Goal: Information Seeking & Learning: Learn about a topic

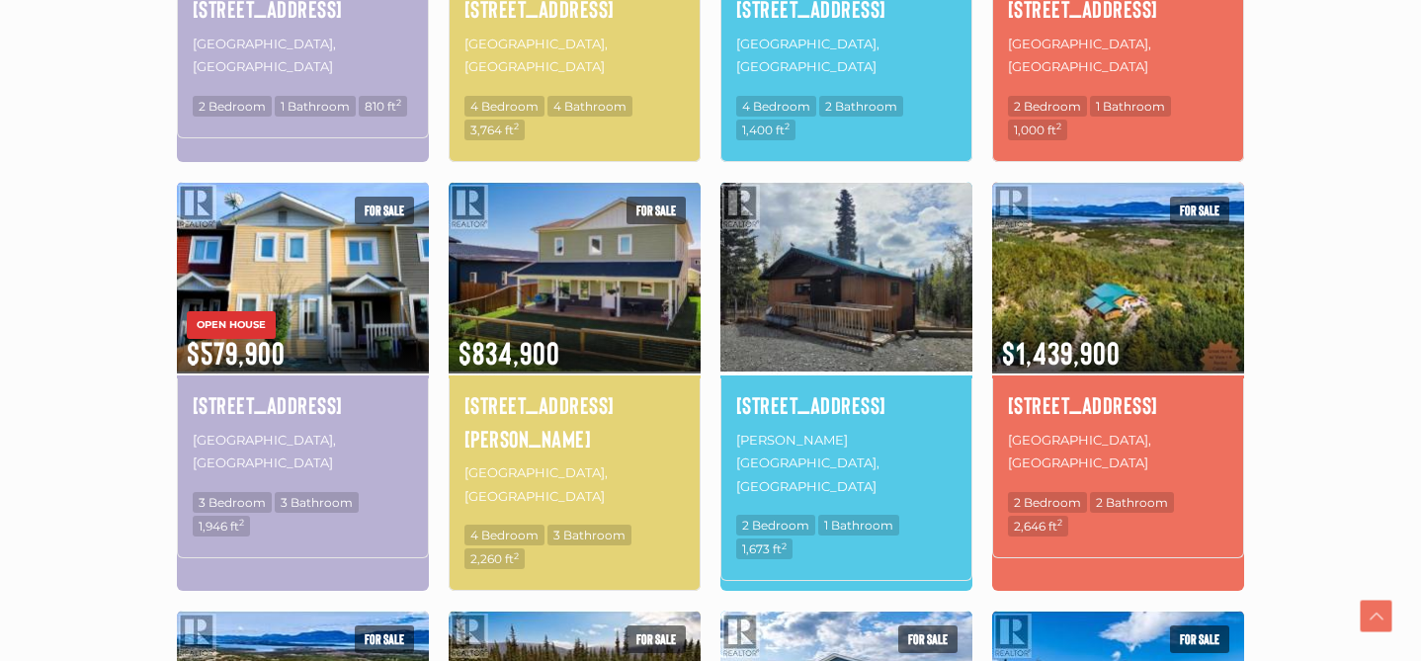
scroll to position [935, 0]
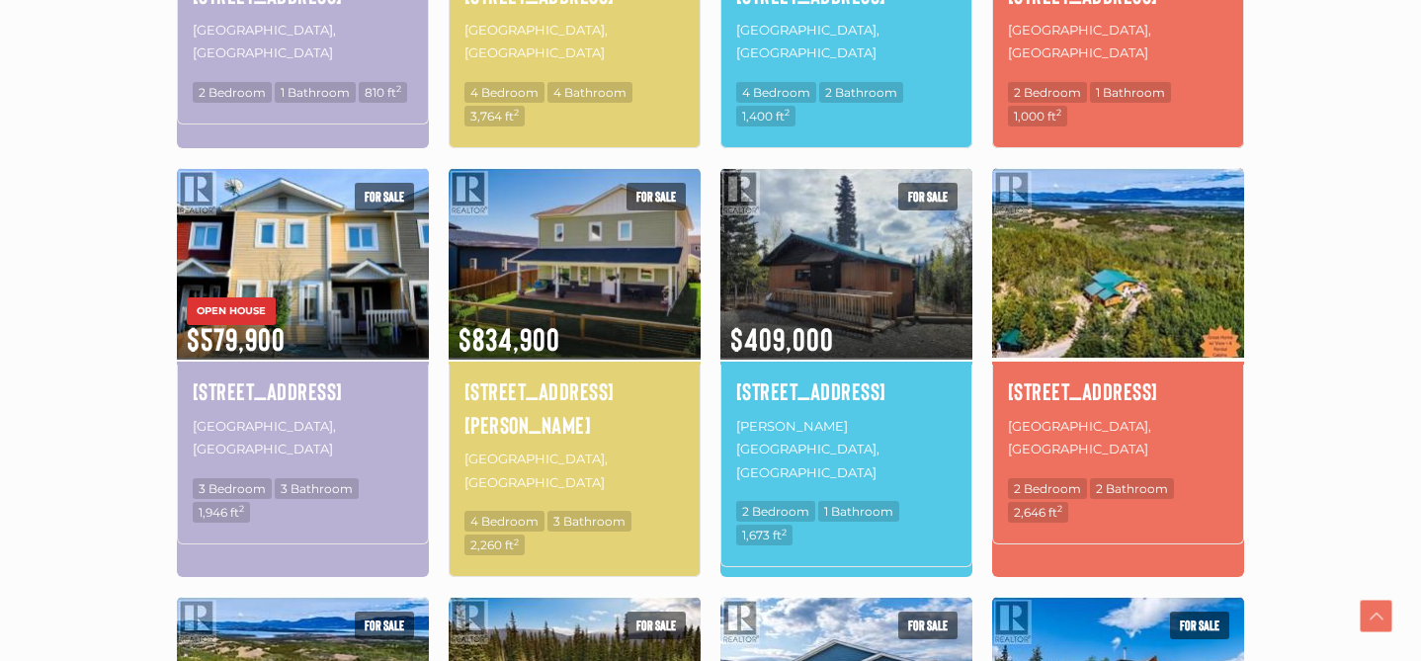
click at [1093, 222] on img at bounding box center [1118, 263] width 252 height 197
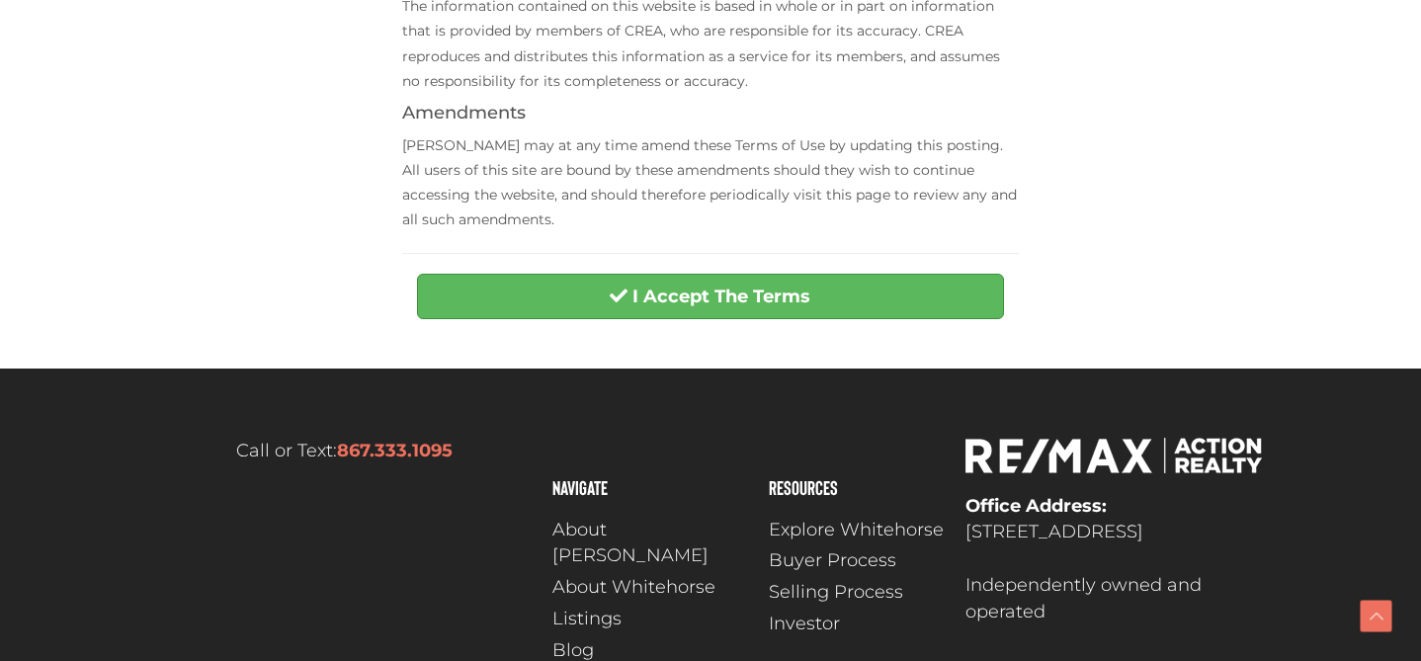
scroll to position [1026, 0]
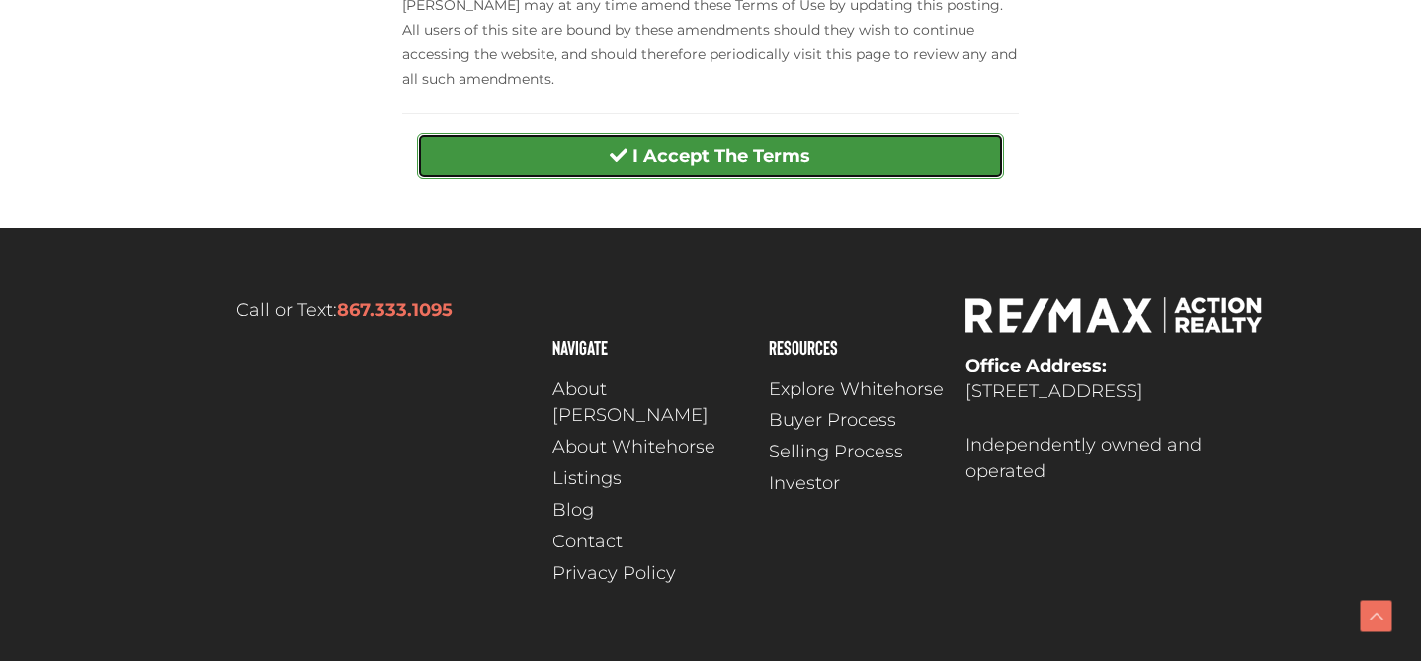
click at [885, 156] on button "I Accept The Terms" at bounding box center [710, 155] width 586 height 45
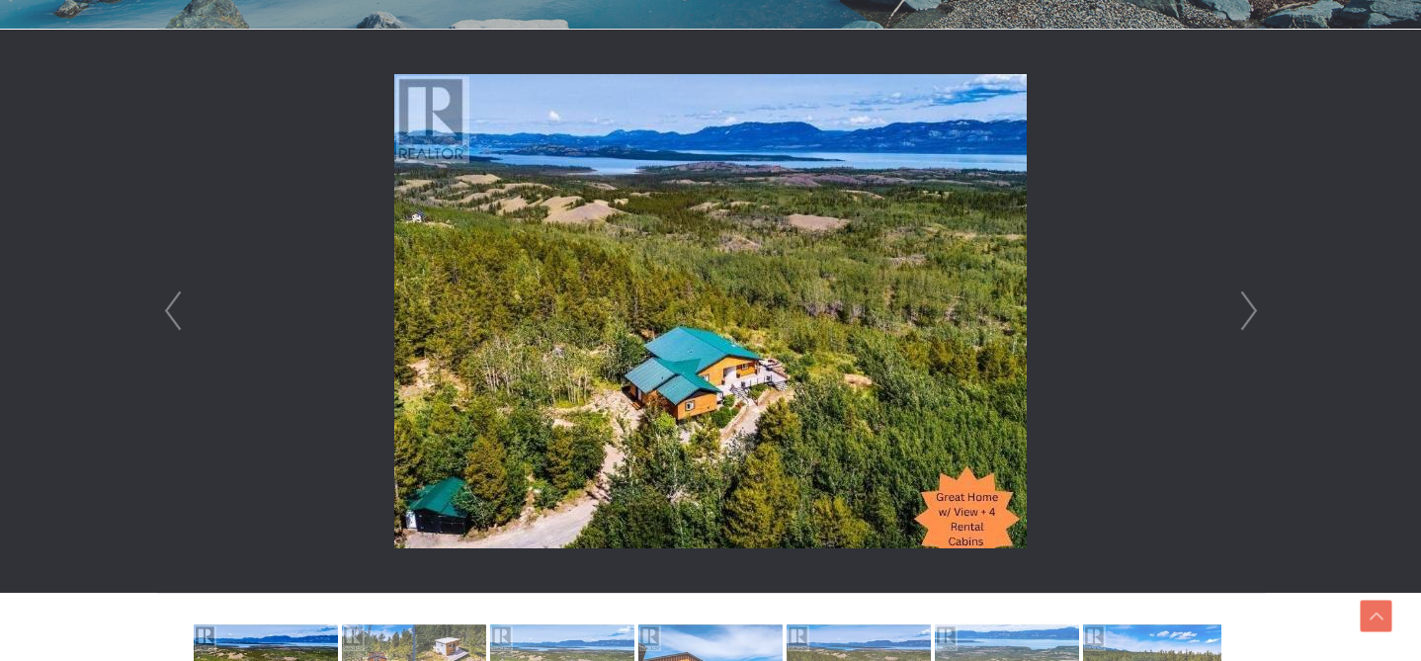
scroll to position [556, 0]
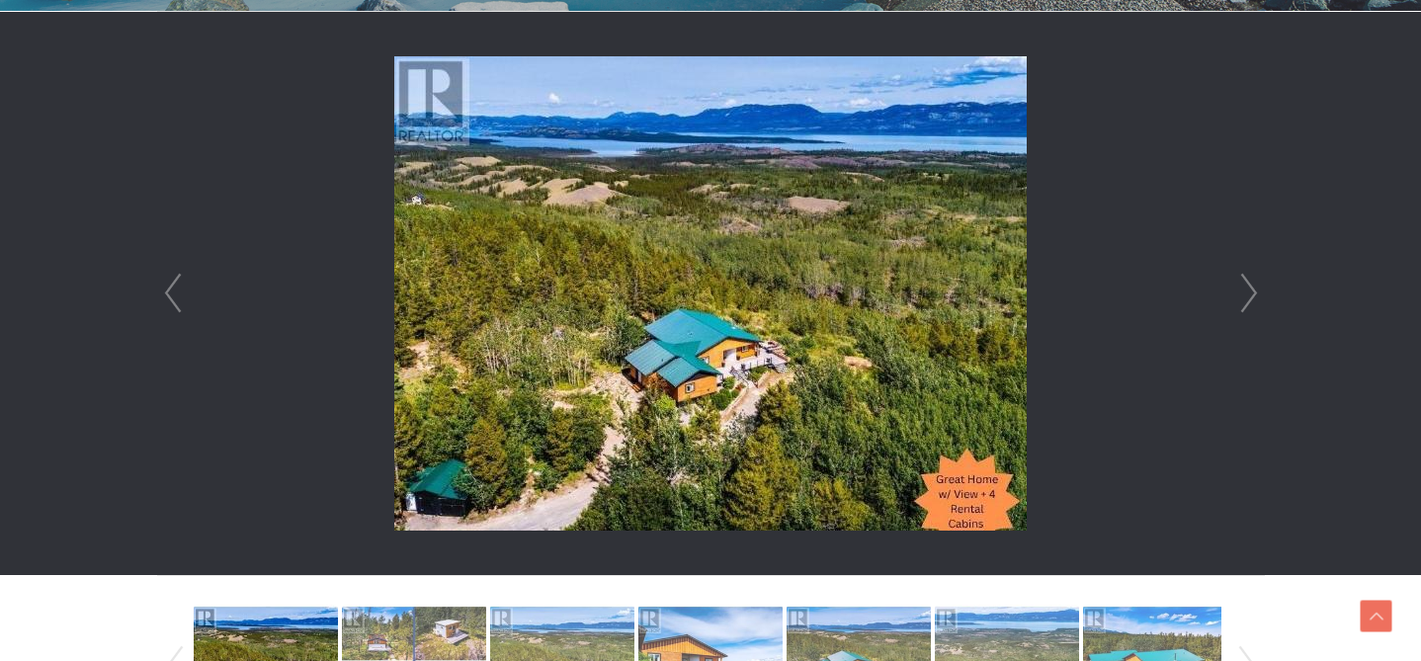
click at [1251, 289] on link "Next" at bounding box center [1249, 293] width 30 height 563
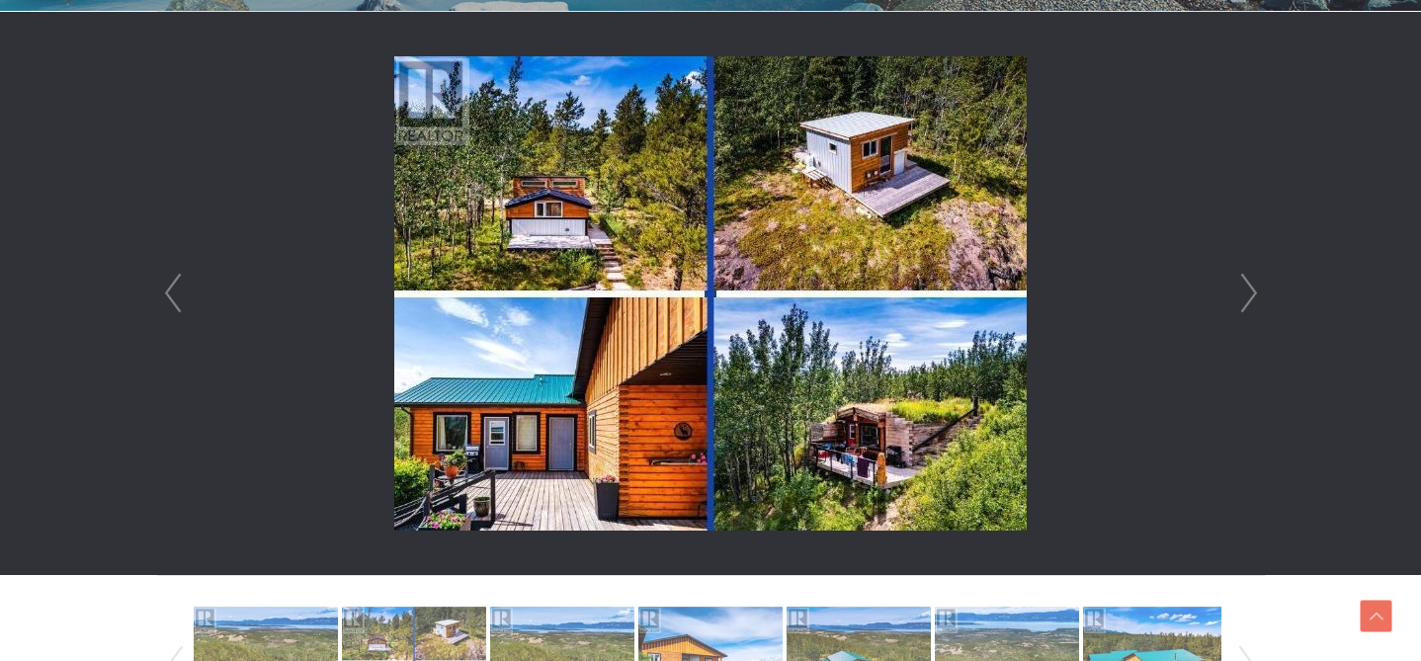
click at [1251, 289] on link "Next" at bounding box center [1249, 293] width 30 height 563
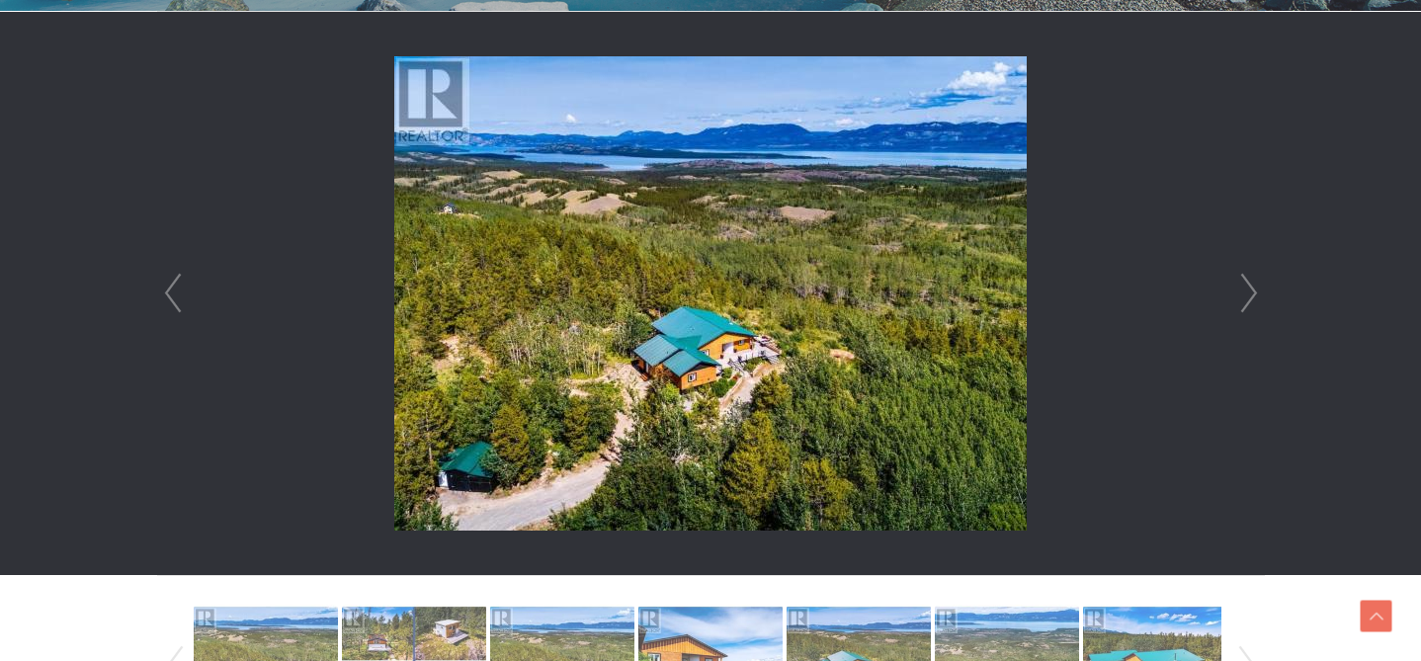
click at [1251, 289] on link "Next" at bounding box center [1249, 293] width 30 height 563
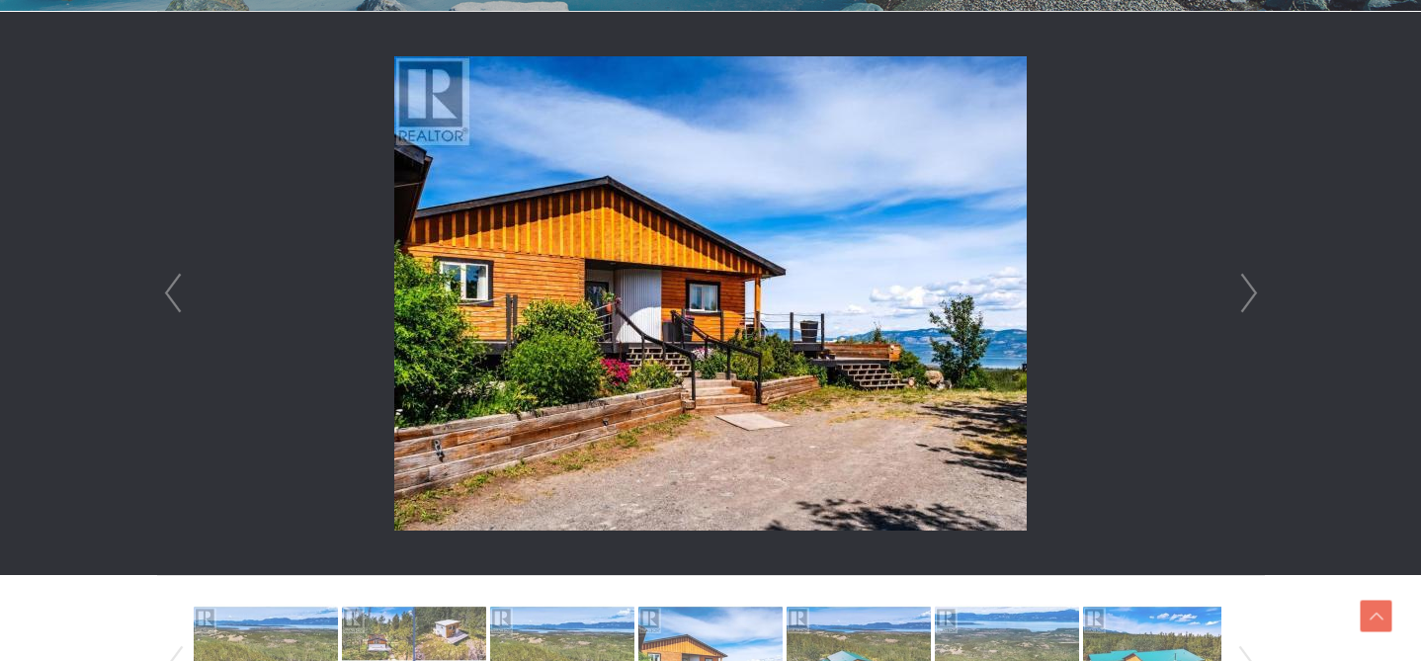
click at [1251, 289] on link "Next" at bounding box center [1249, 293] width 30 height 563
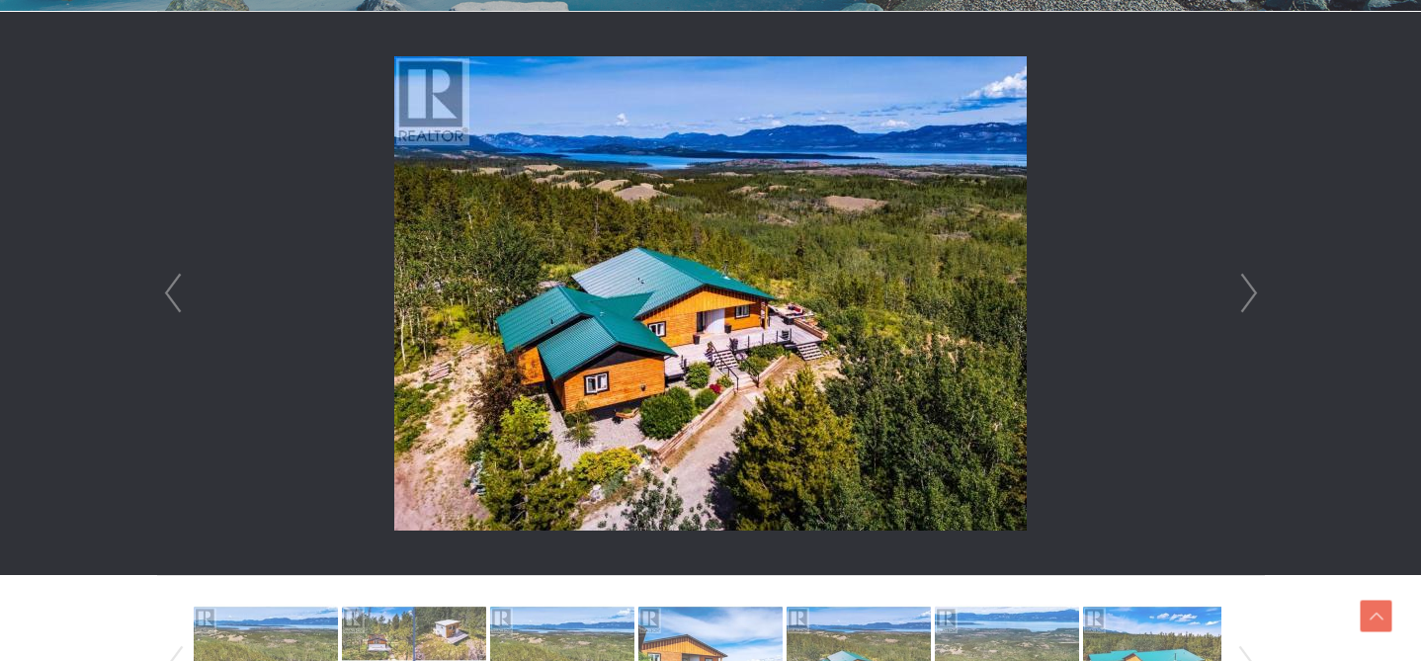
click at [1251, 289] on link "Next" at bounding box center [1249, 293] width 30 height 563
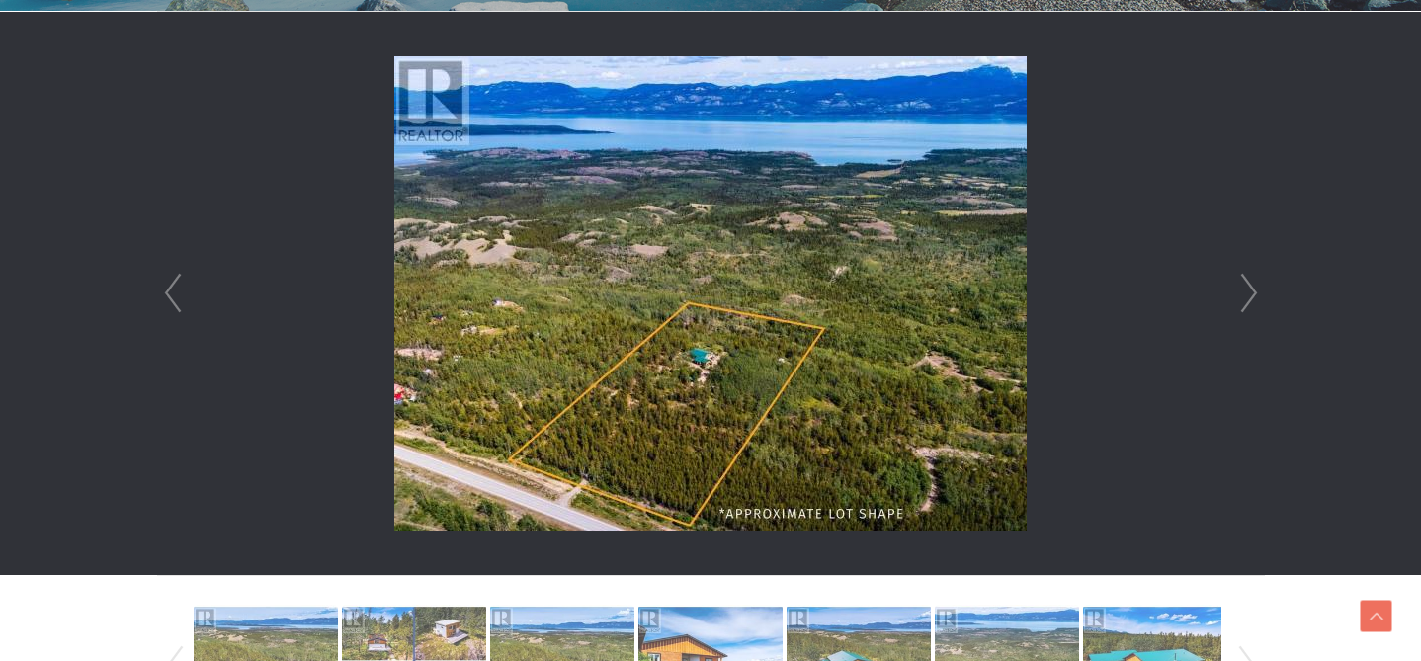
click at [1251, 289] on link "Next" at bounding box center [1249, 293] width 30 height 563
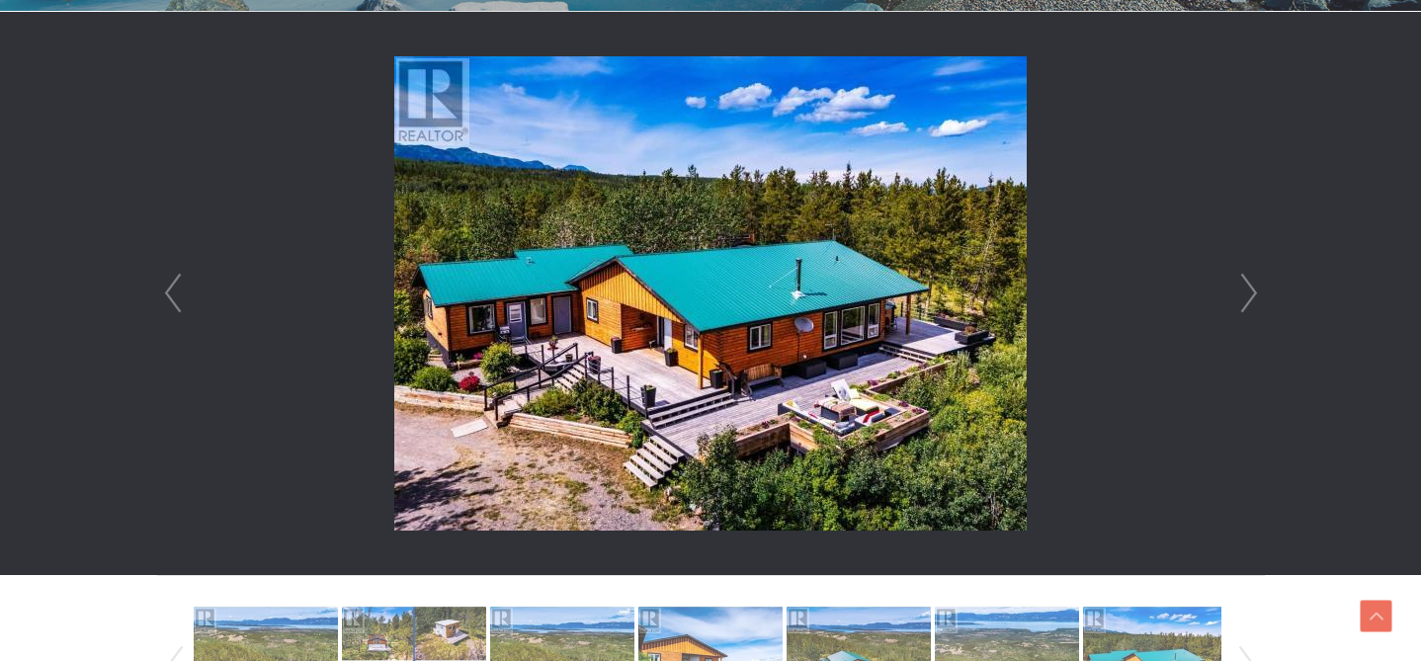
click at [1251, 289] on link "Next" at bounding box center [1249, 293] width 30 height 563
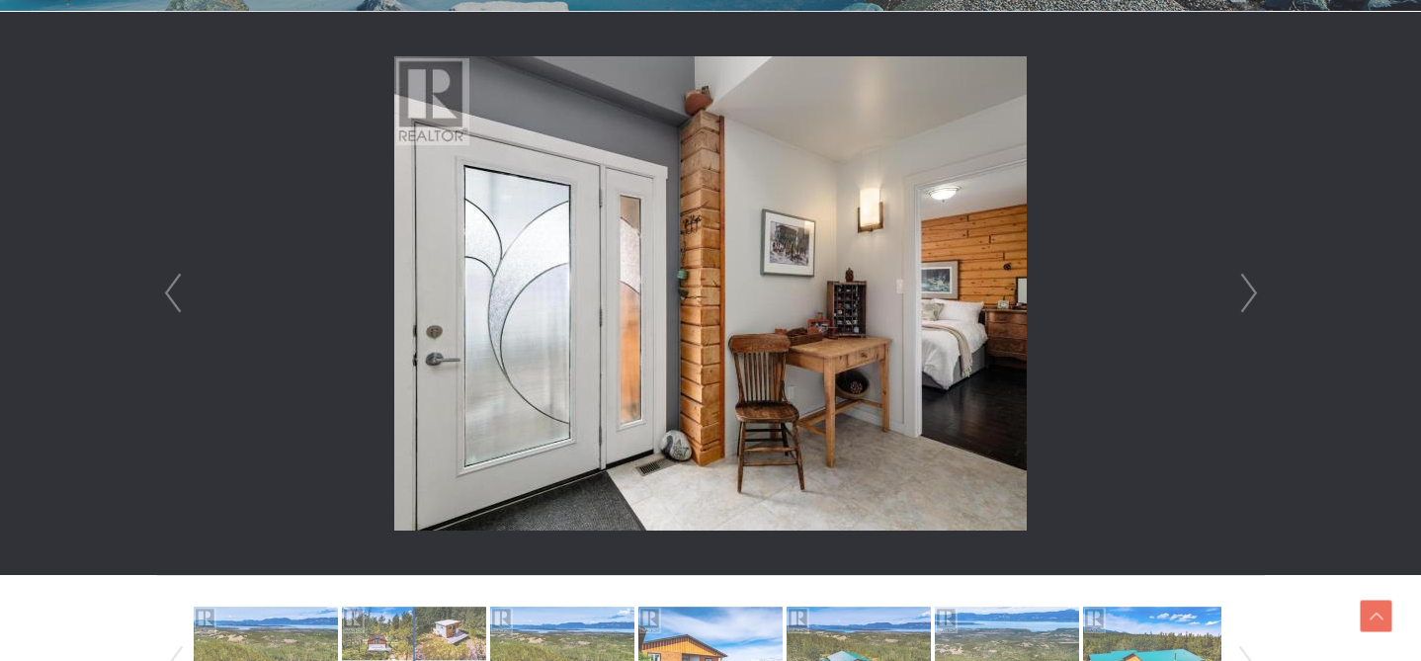
click at [1251, 289] on link "Next" at bounding box center [1249, 293] width 30 height 563
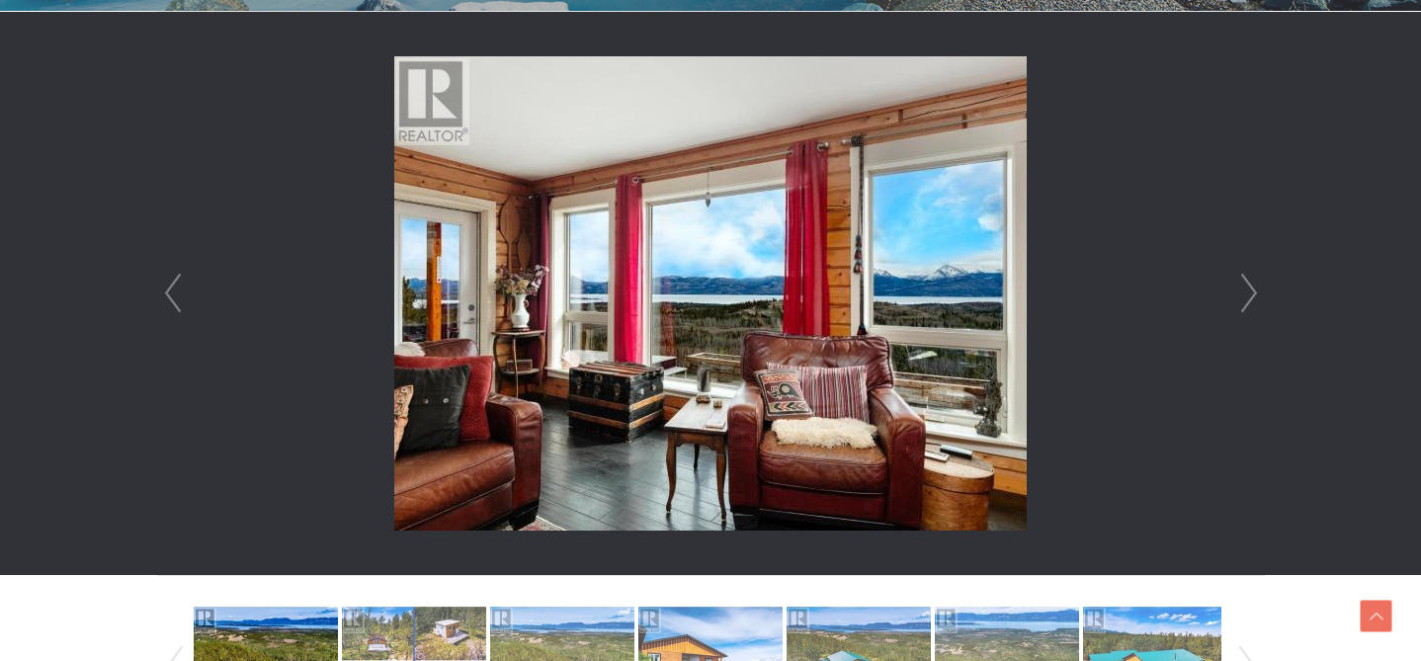
click at [1251, 289] on link "Next" at bounding box center [1249, 293] width 30 height 563
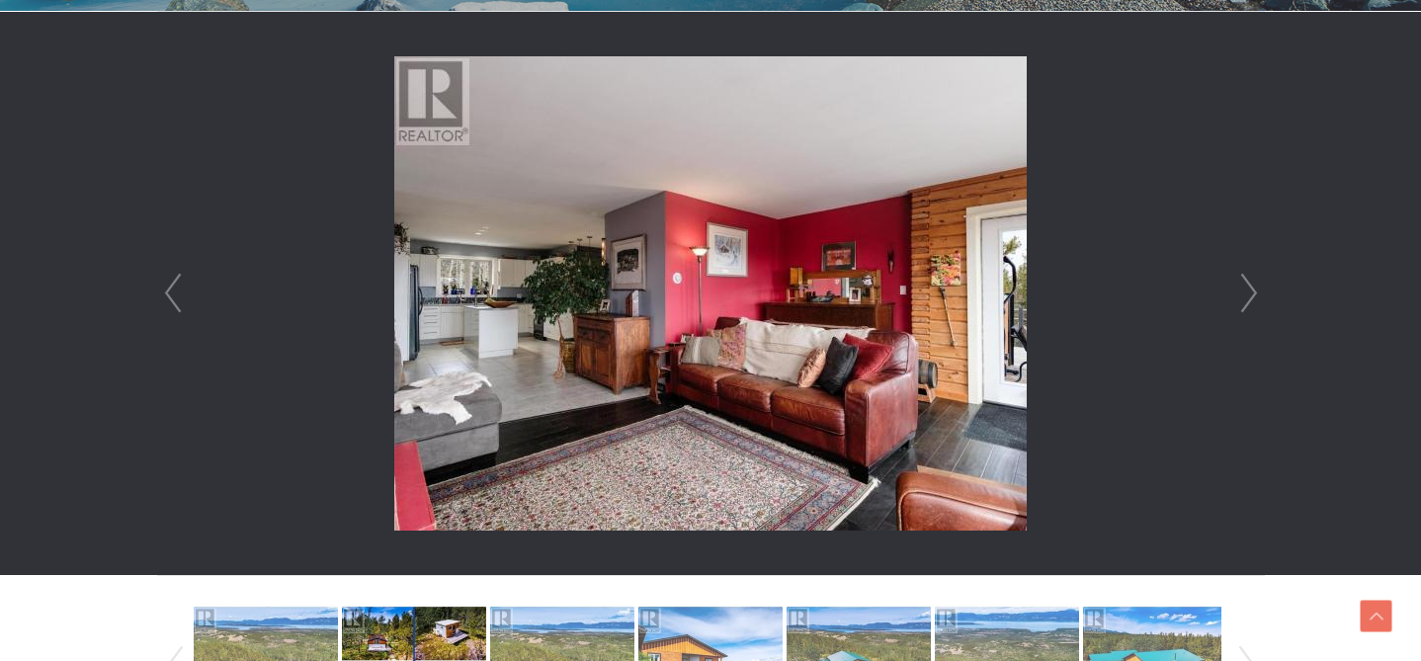
click at [1251, 289] on link "Next" at bounding box center [1249, 293] width 30 height 563
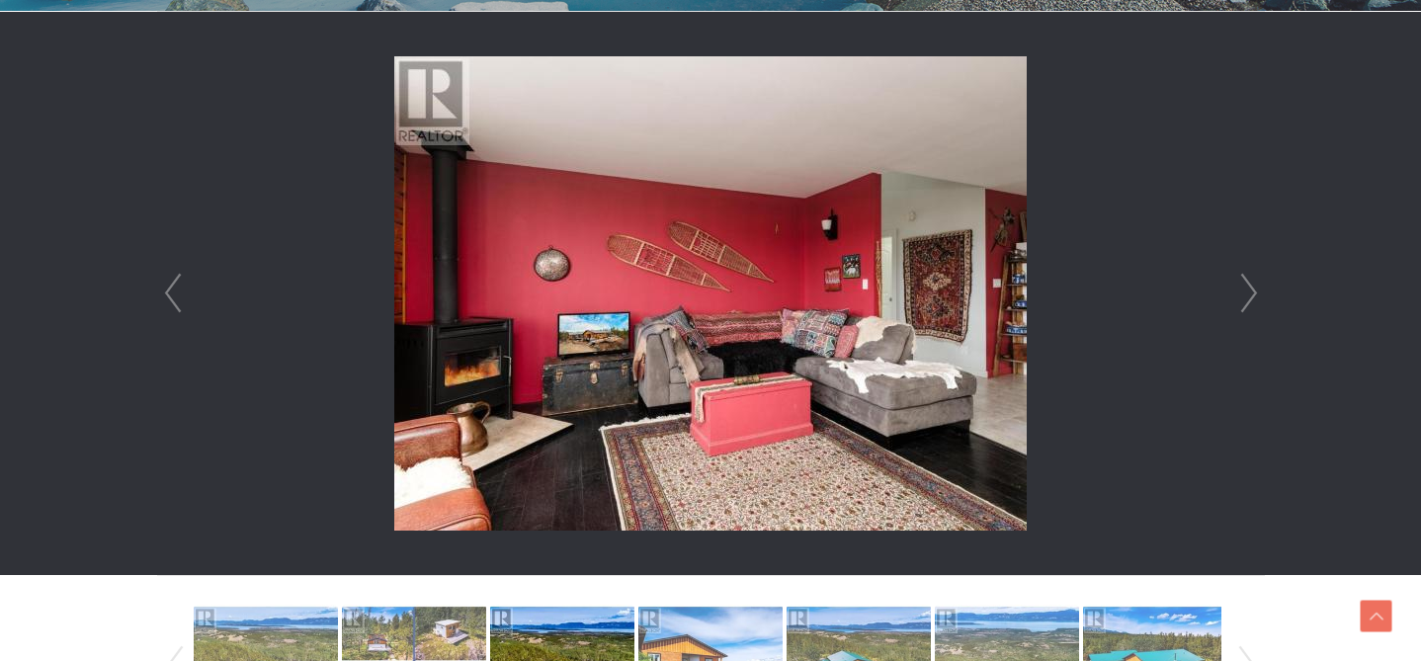
click at [1251, 289] on link "Next" at bounding box center [1249, 293] width 30 height 563
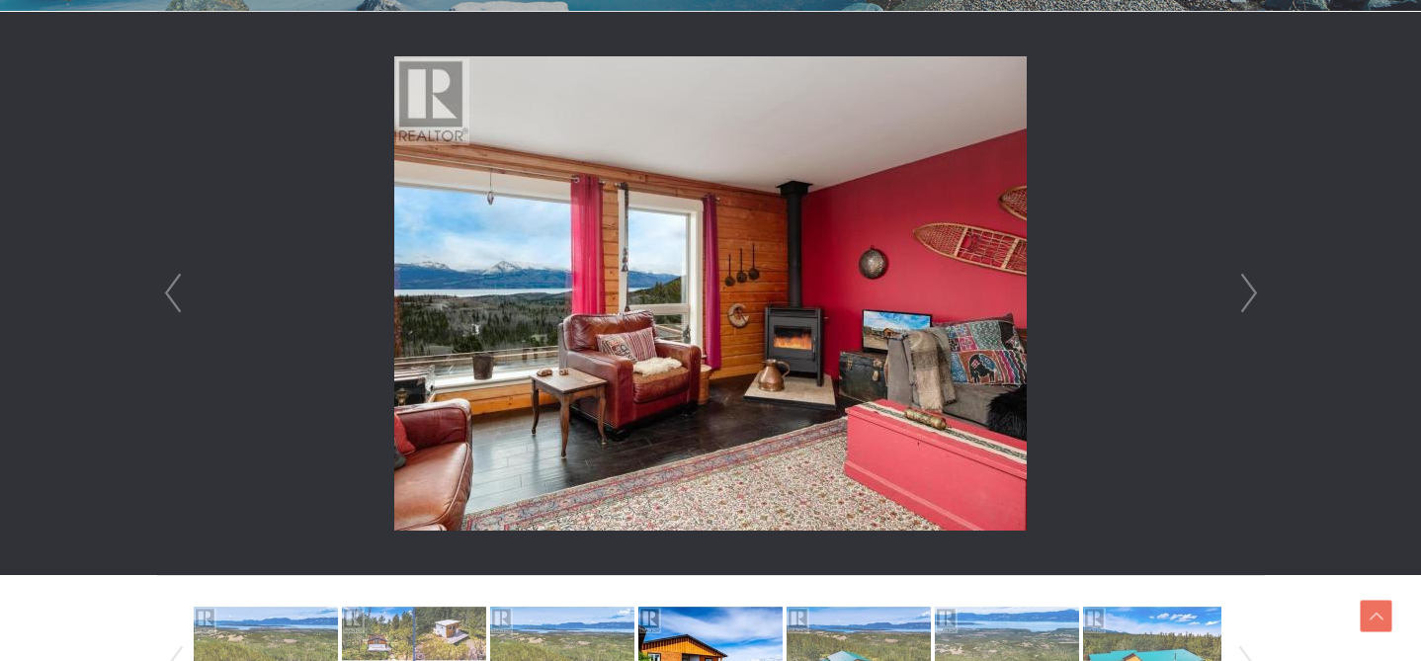
click at [1251, 289] on link "Next" at bounding box center [1249, 293] width 30 height 563
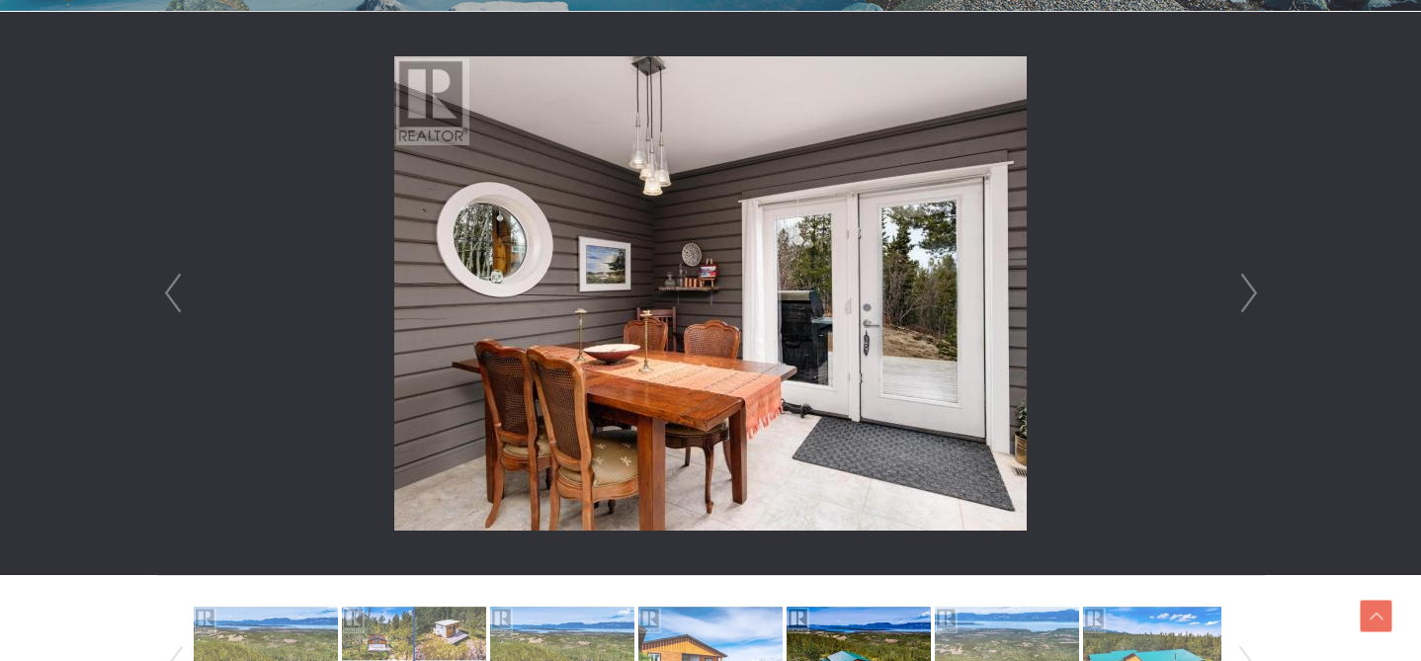
click at [1251, 289] on link "Next" at bounding box center [1249, 293] width 30 height 563
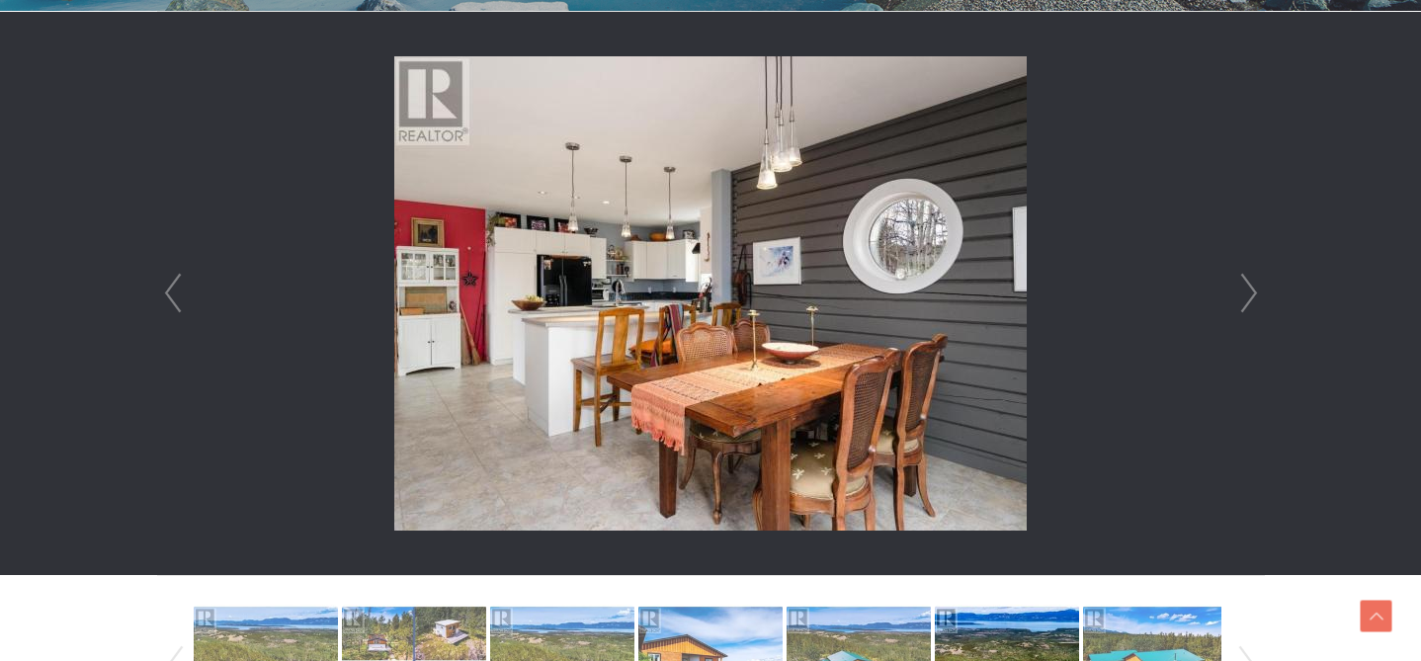
click at [1251, 289] on link "Next" at bounding box center [1249, 293] width 30 height 563
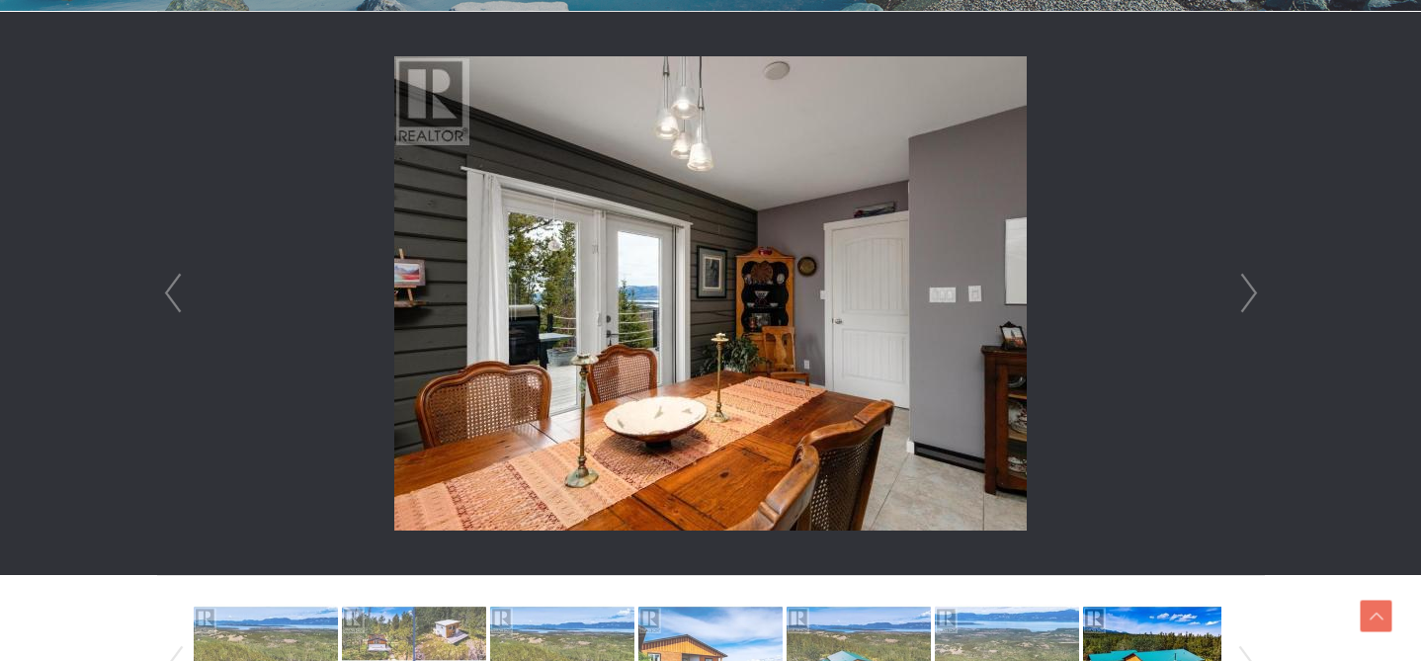
click at [1251, 294] on link "Next" at bounding box center [1249, 293] width 30 height 563
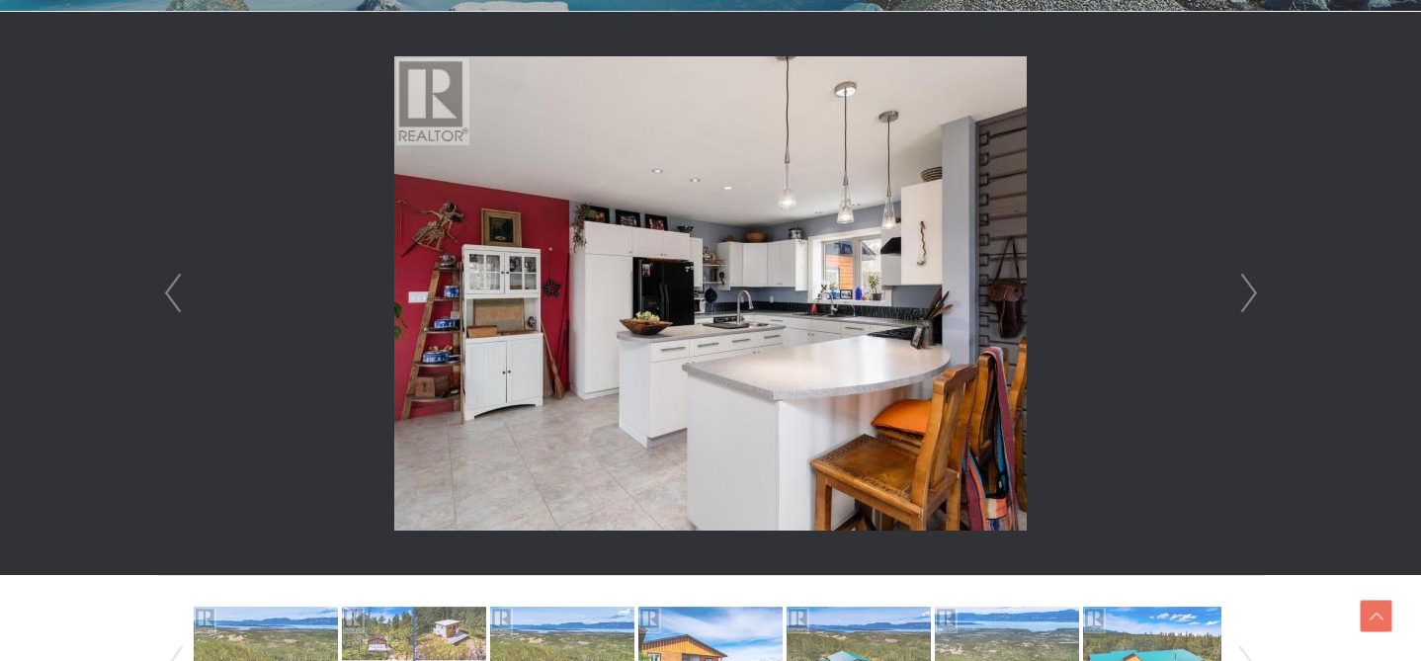
click at [1251, 294] on link "Next" at bounding box center [1249, 293] width 30 height 563
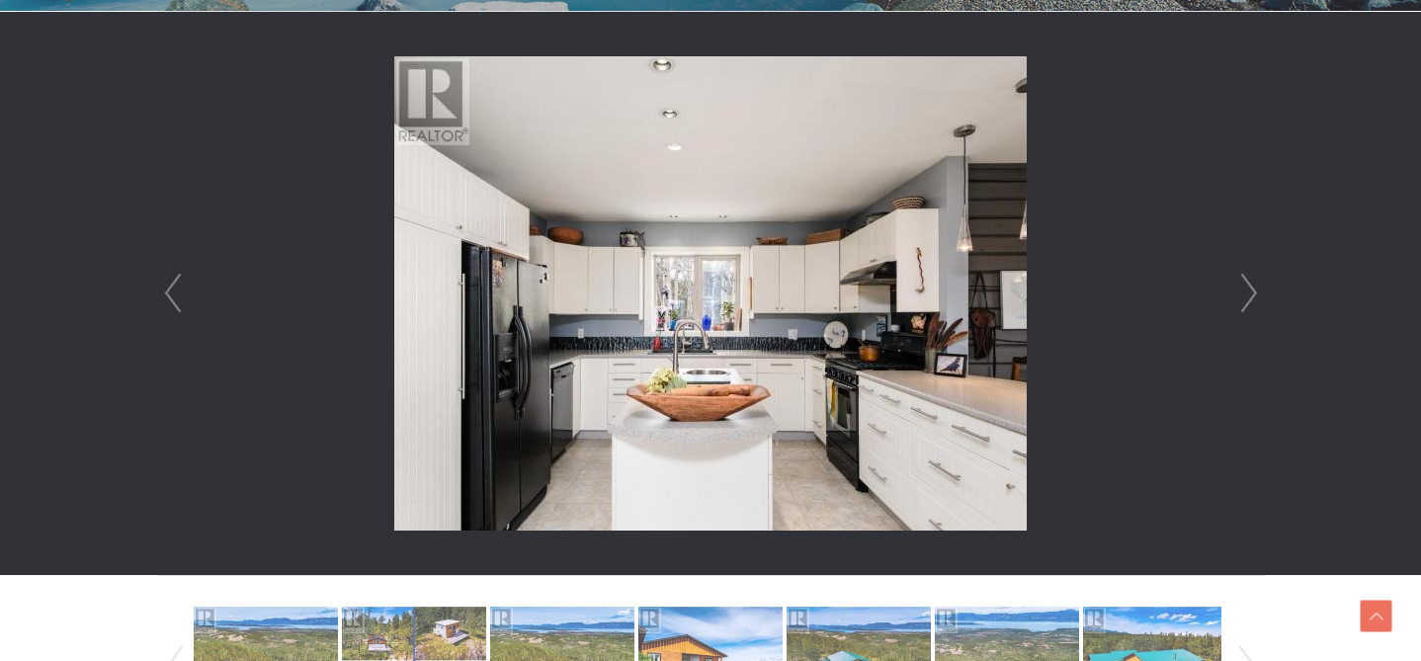
click at [1251, 294] on link "Next" at bounding box center [1249, 293] width 30 height 563
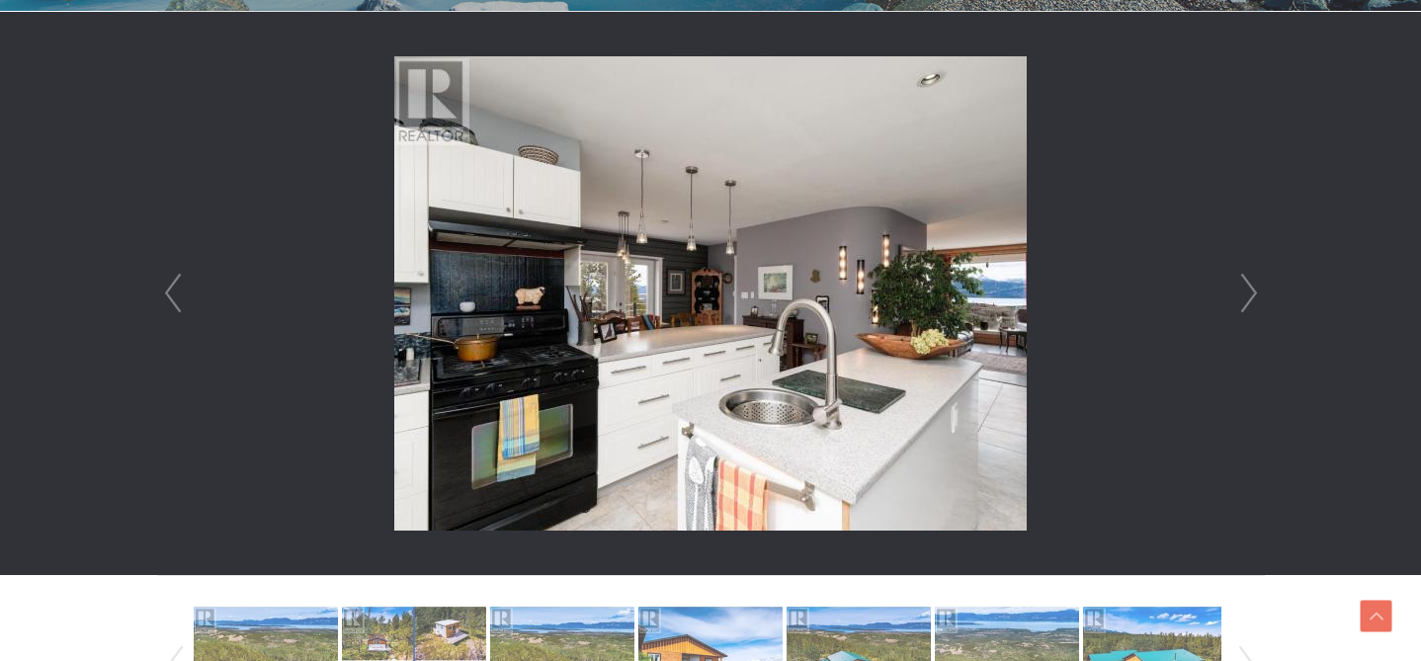
click at [1251, 294] on link "Next" at bounding box center [1249, 293] width 30 height 563
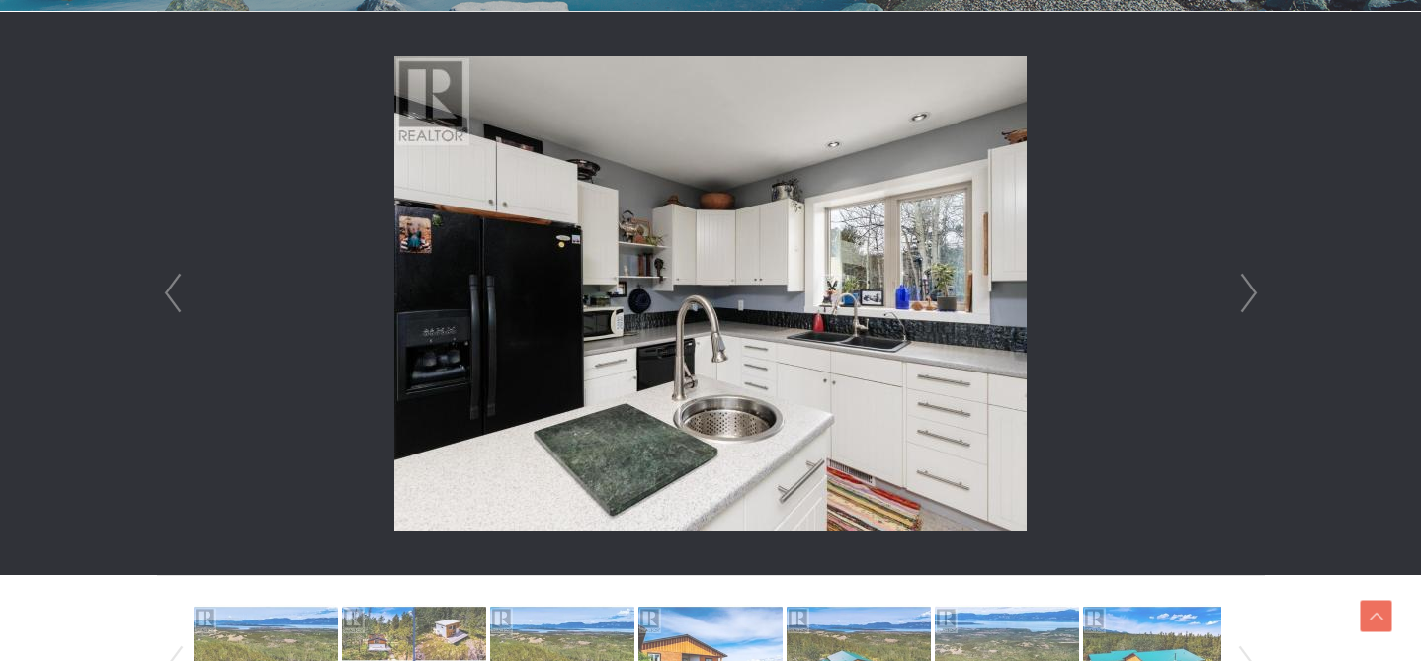
click at [1251, 294] on link "Next" at bounding box center [1249, 293] width 30 height 563
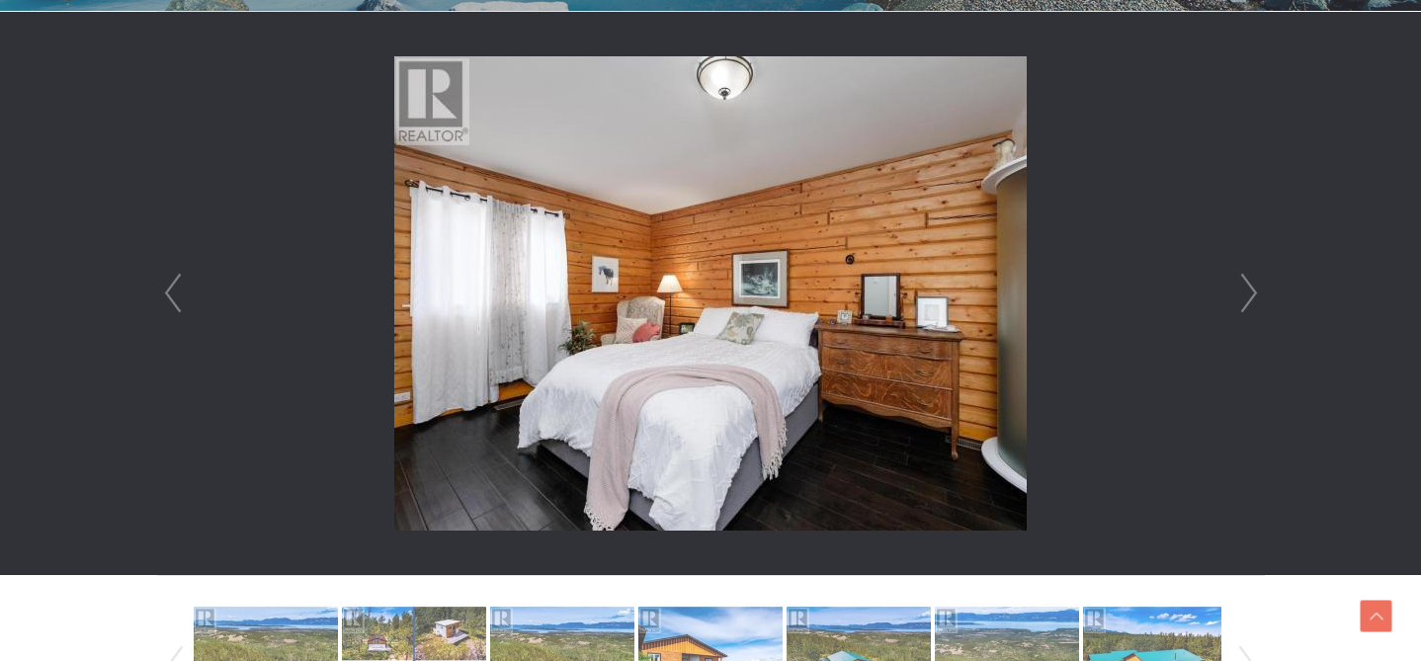
click at [1251, 294] on link "Next" at bounding box center [1249, 293] width 30 height 563
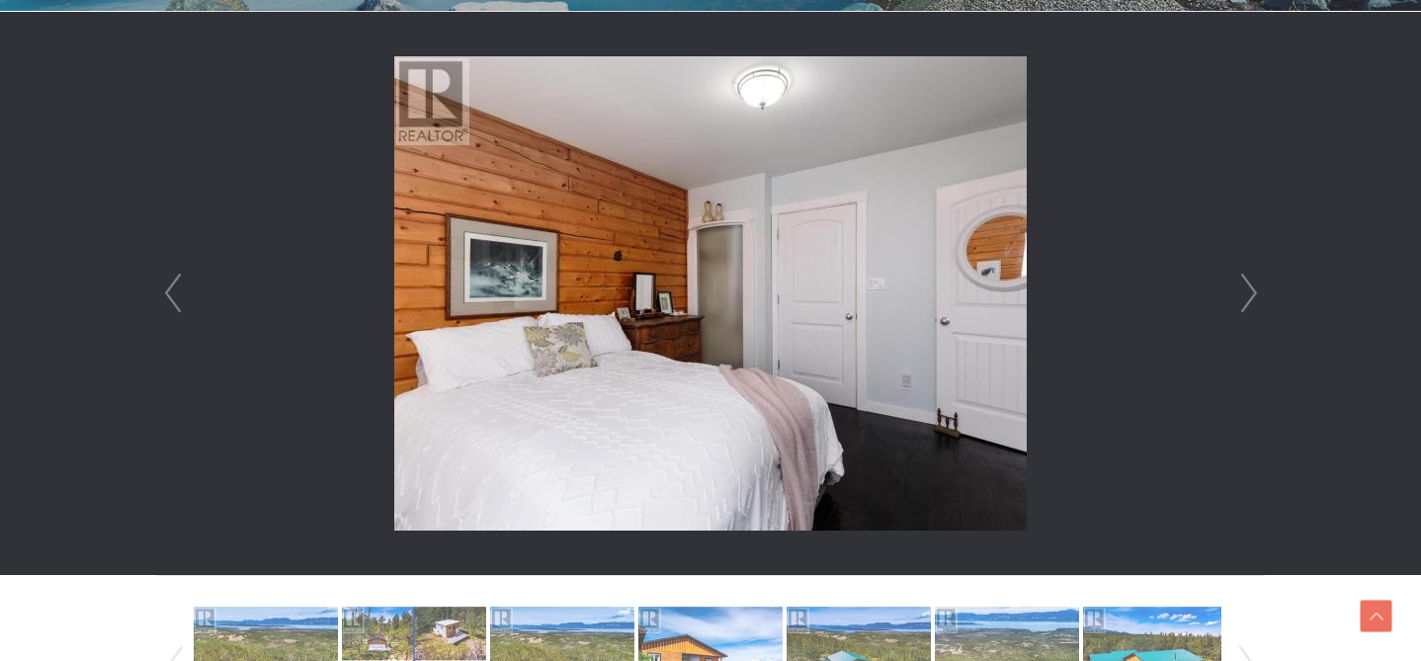
click at [1251, 294] on link "Next" at bounding box center [1249, 293] width 30 height 563
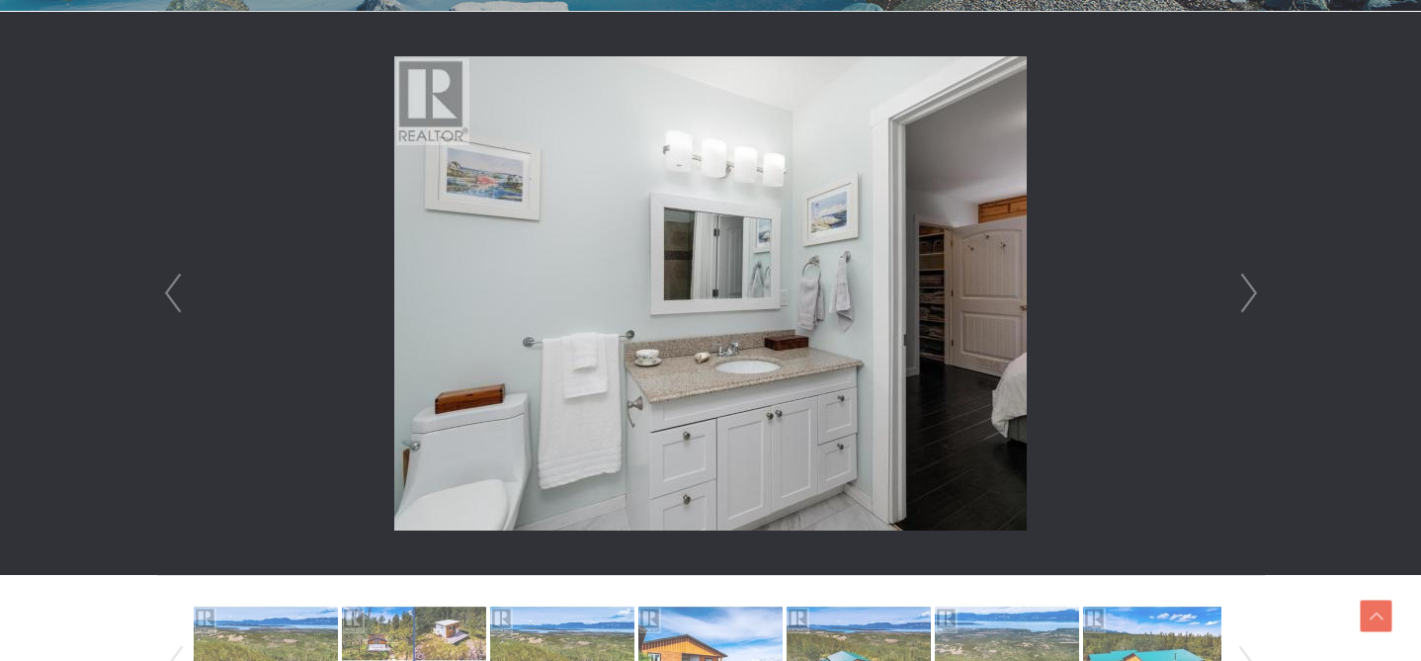
click at [1251, 294] on link "Next" at bounding box center [1249, 293] width 30 height 563
